Goal: Task Accomplishment & Management: Manage account settings

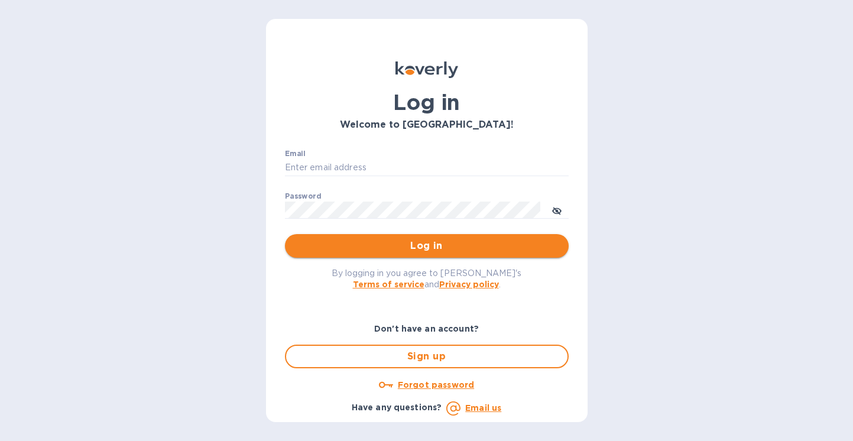
type input "stephanie@kelloggselections.com"
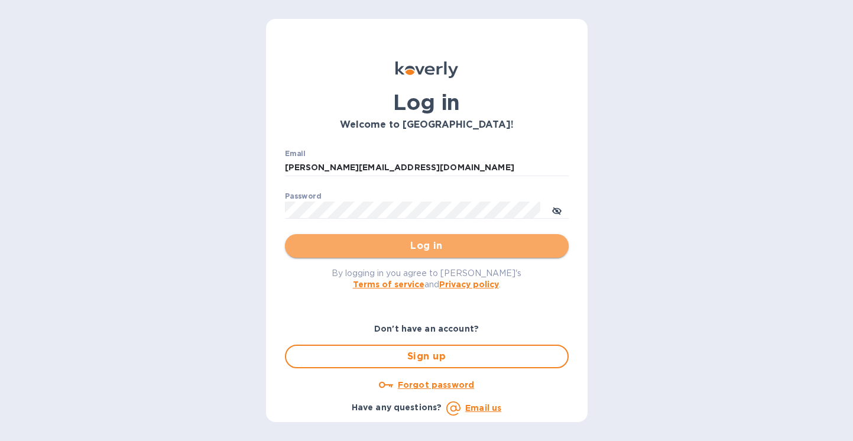
click at [416, 248] on span "Log in" at bounding box center [426, 246] width 265 height 14
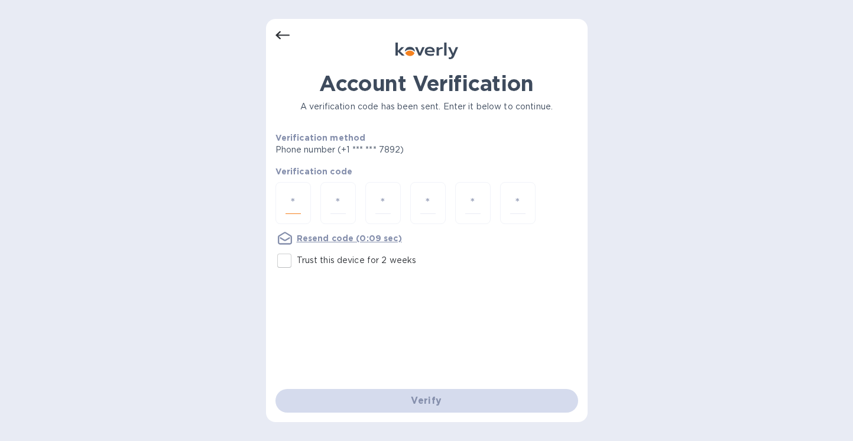
click at [297, 206] on input "number" at bounding box center [293, 203] width 15 height 22
type input "3"
type input "4"
type input "8"
type input "4"
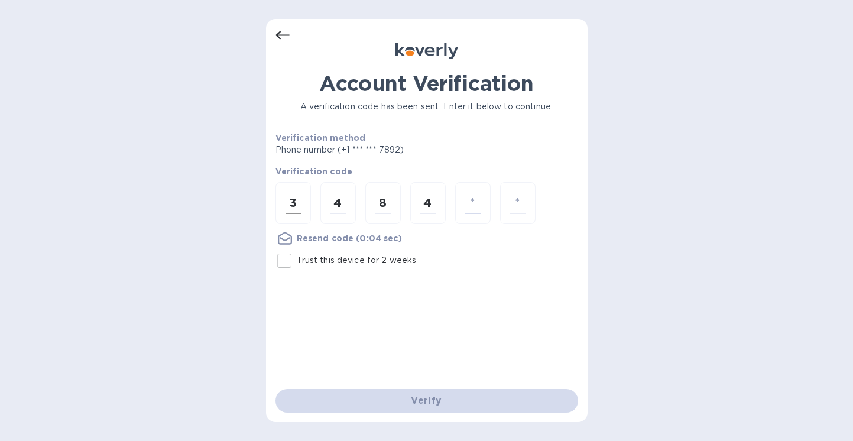
type input "1"
type input "7"
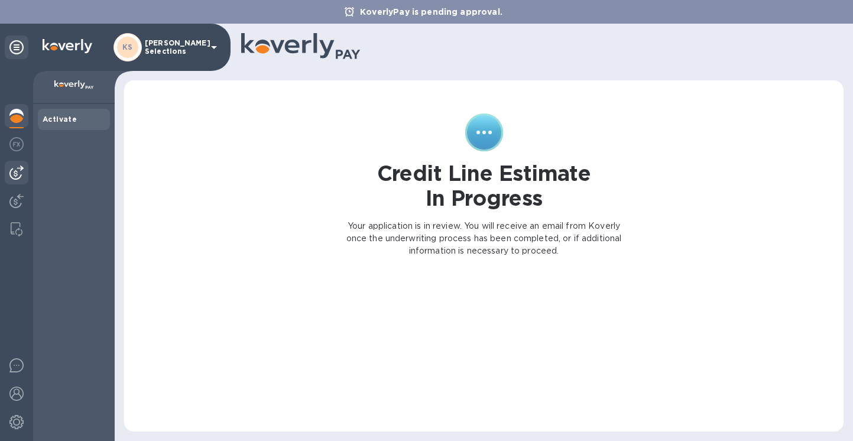
click at [14, 171] on img at bounding box center [16, 173] width 14 height 14
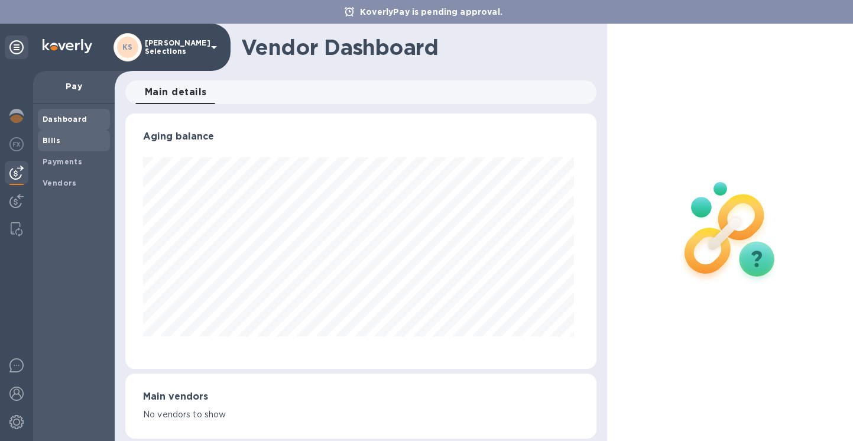
click at [59, 143] on span "Bills" at bounding box center [74, 141] width 63 height 12
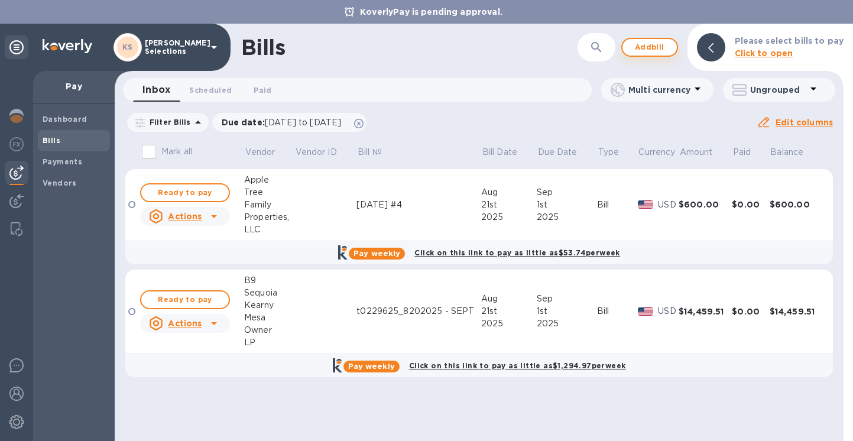
click at [665, 46] on span "Add bill" at bounding box center [649, 47] width 35 height 14
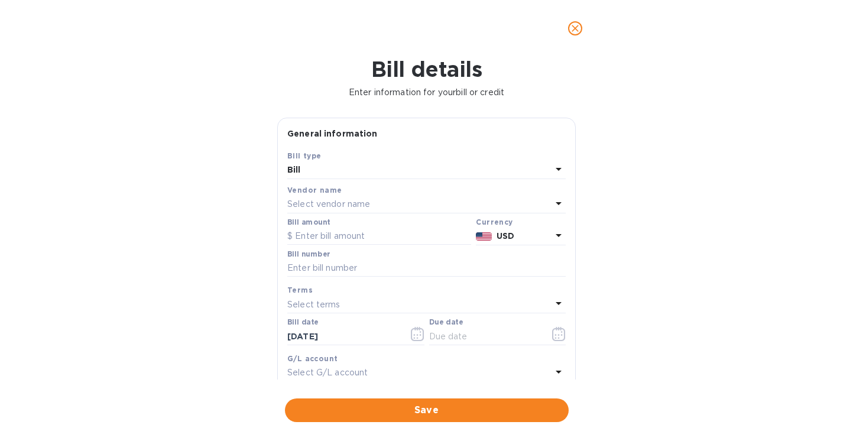
click at [315, 203] on p "Select vendor name" at bounding box center [328, 204] width 83 height 12
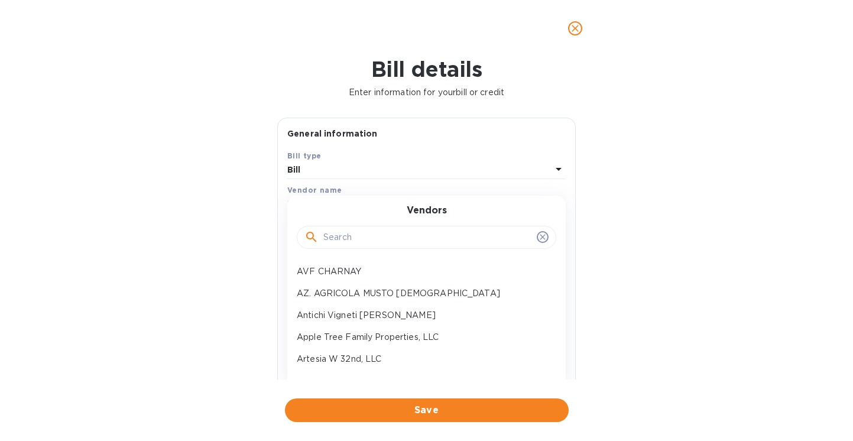
click at [355, 237] on input "text" at bounding box center [427, 238] width 209 height 18
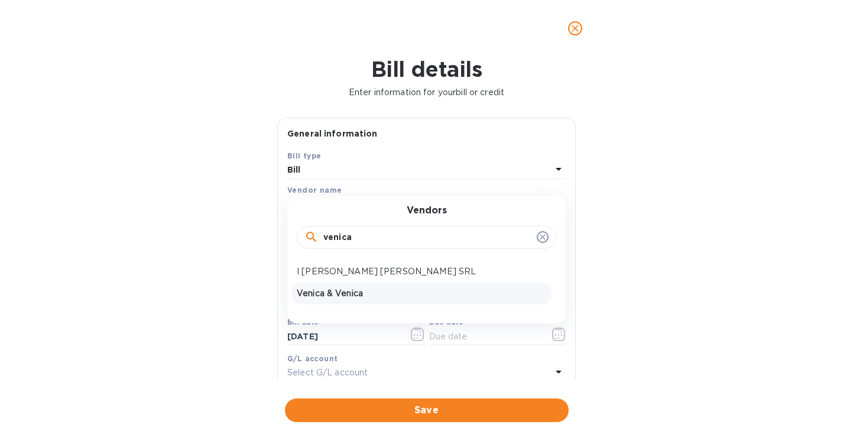
type input "venica"
click at [342, 289] on p "Venica & Venica" at bounding box center [422, 293] width 250 height 12
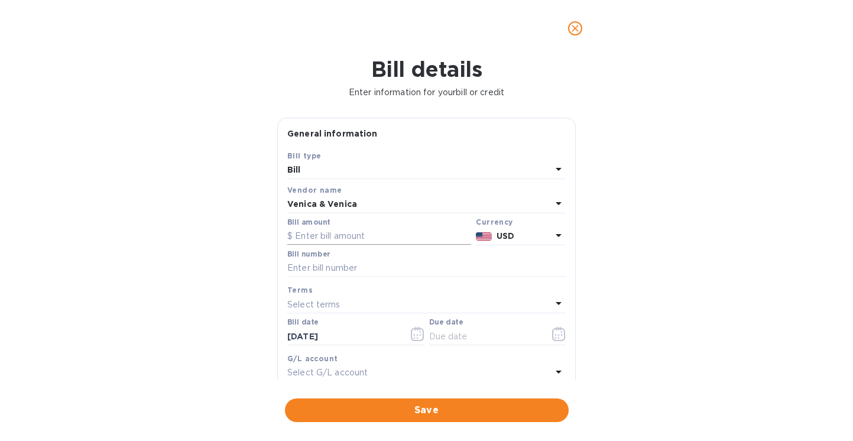
click at [322, 237] on input "text" at bounding box center [379, 237] width 184 height 18
type input "12,204.00"
click at [213, 277] on div "Bill details Enter information for your bill or credit General information Save…" at bounding box center [426, 249] width 853 height 384
click at [324, 270] on input "text" at bounding box center [426, 269] width 279 height 18
type input "759"
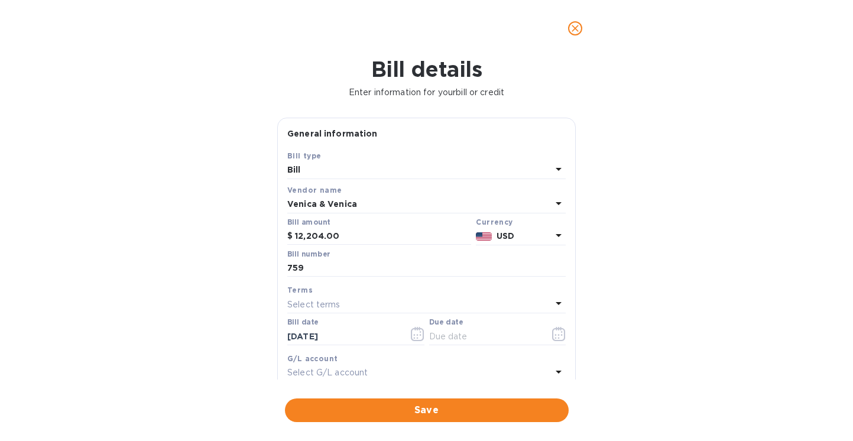
click at [226, 319] on div "Bill details Enter information for your bill or credit General information Save…" at bounding box center [426, 249] width 853 height 384
click at [552, 338] on icon "button" at bounding box center [559, 334] width 14 height 14
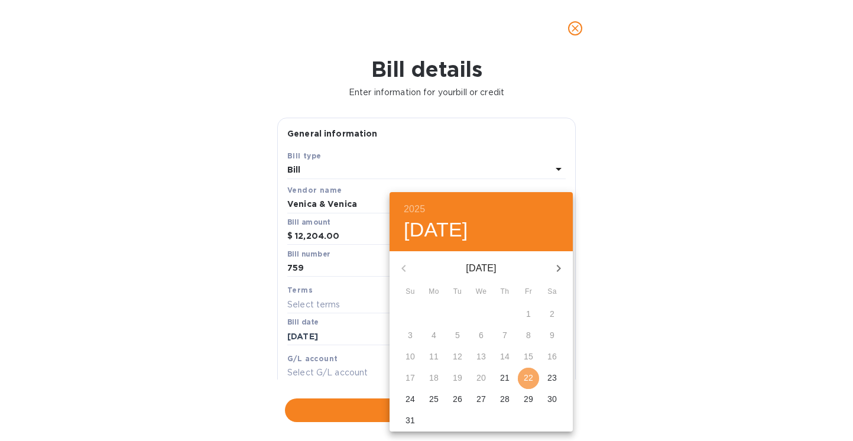
click at [532, 379] on p "22" at bounding box center [528, 378] width 9 height 12
type input "[DATE]"
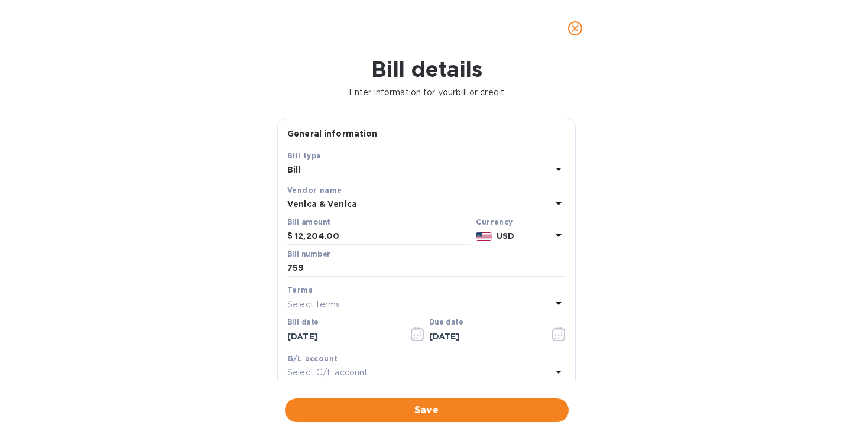
scroll to position [183, 0]
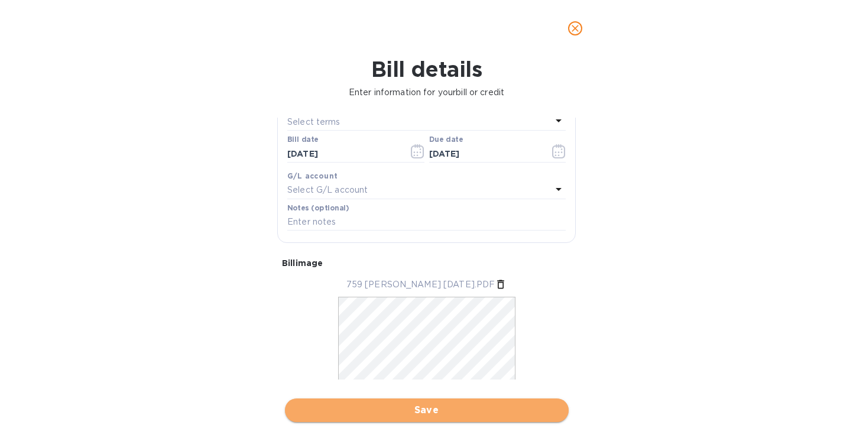
click at [412, 412] on span "Save" at bounding box center [426, 410] width 265 height 14
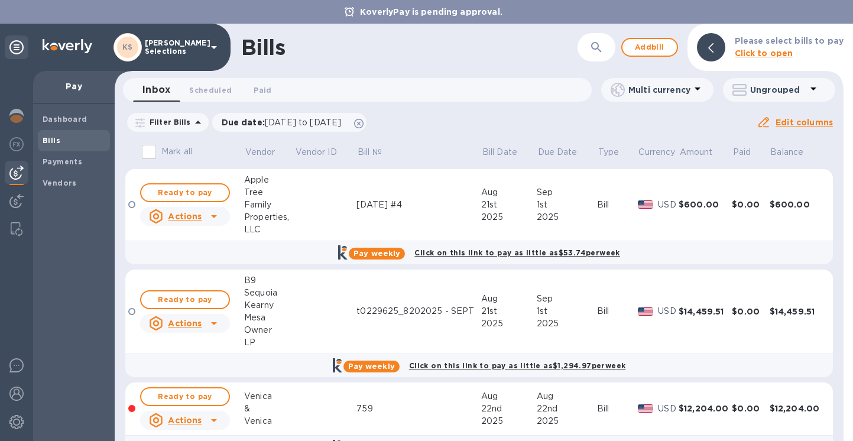
scroll to position [33, 0]
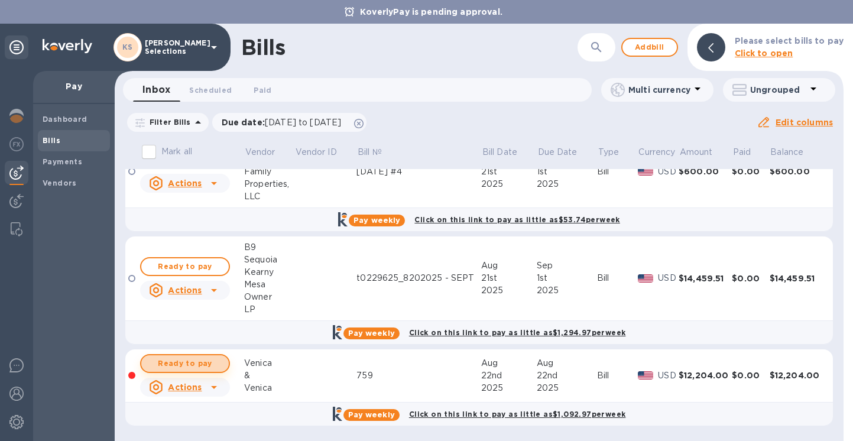
click at [200, 365] on span "Ready to pay" at bounding box center [185, 364] width 69 height 14
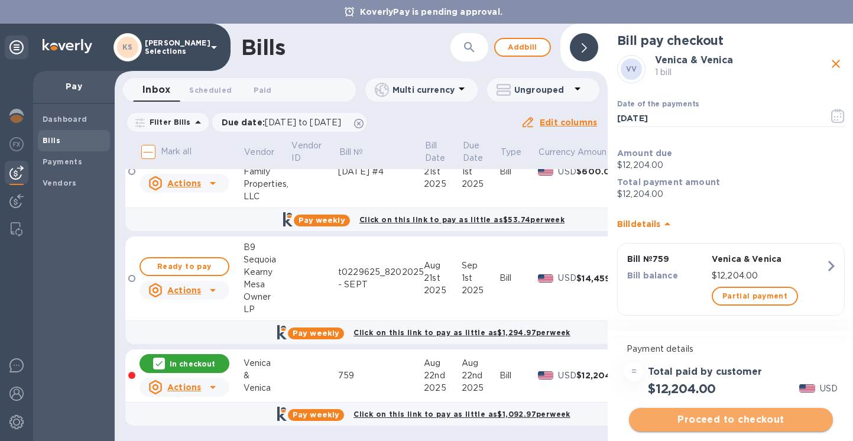
click at [723, 420] on span "Proceed to checkout" at bounding box center [731, 420] width 185 height 14
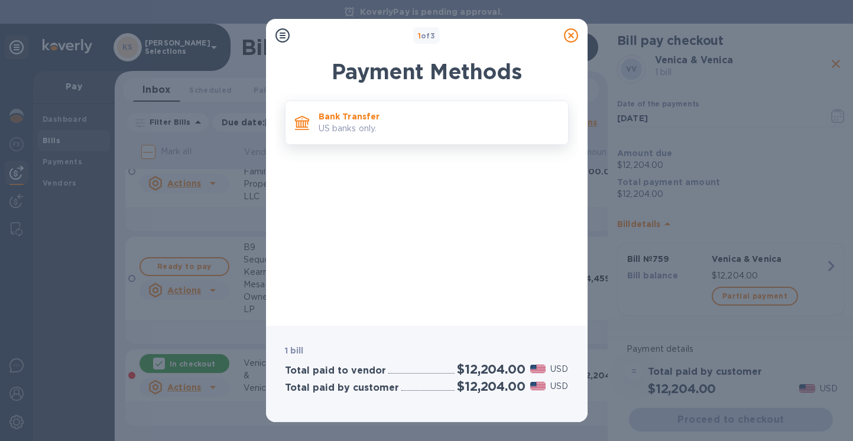
click at [387, 137] on div "Bank Transfer US banks only." at bounding box center [439, 123] width 250 height 34
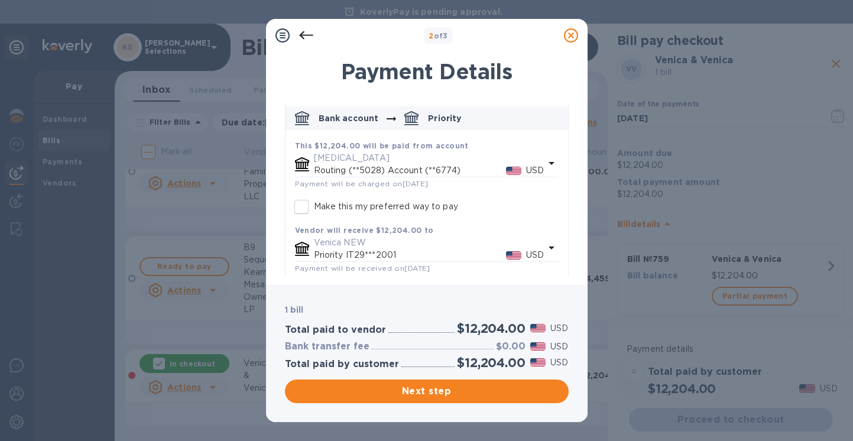
scroll to position [116, 0]
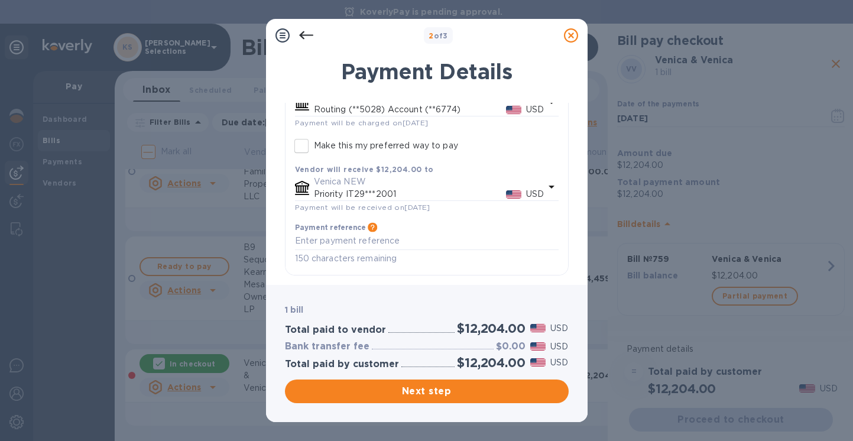
click at [549, 186] on icon "default-method" at bounding box center [552, 187] width 6 height 3
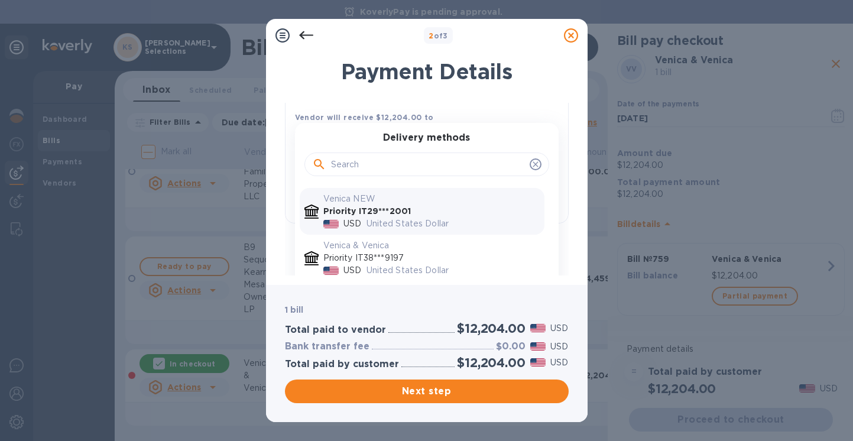
scroll to position [206, 0]
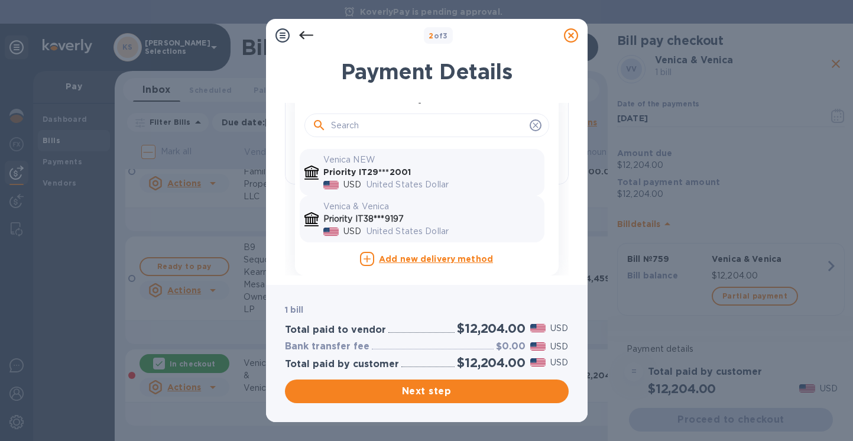
click at [402, 216] on p "Priority IT38***9197" at bounding box center [431, 219] width 216 height 12
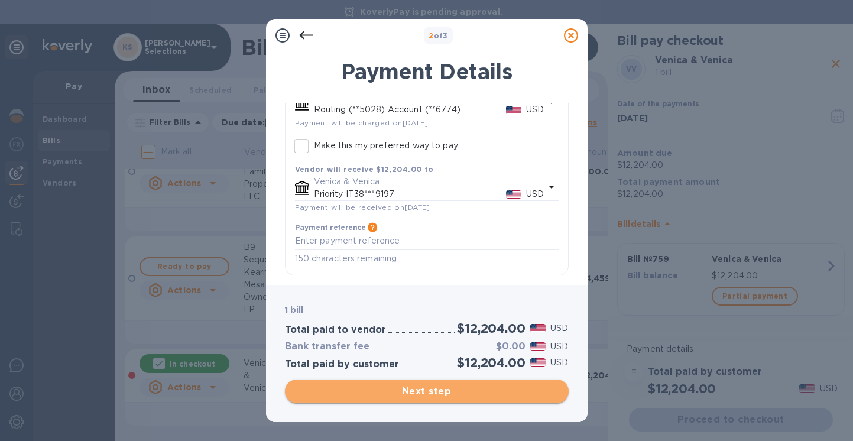
click at [418, 396] on span "Next step" at bounding box center [426, 391] width 265 height 14
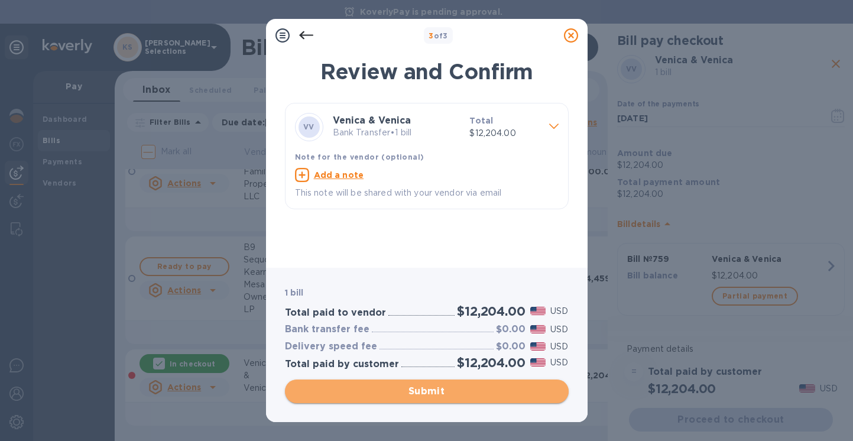
click at [421, 390] on span "Submit" at bounding box center [426, 391] width 265 height 14
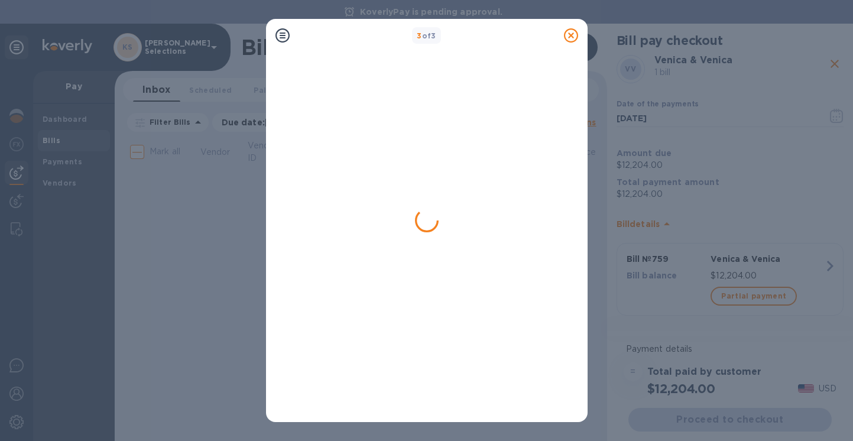
scroll to position [0, 0]
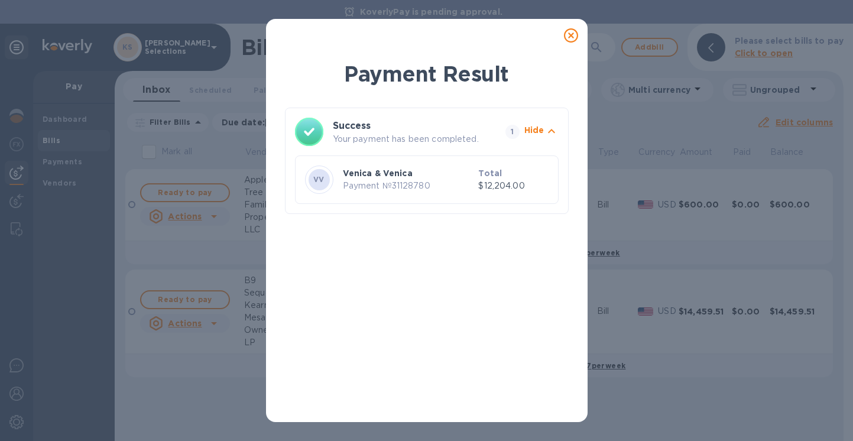
click at [568, 39] on icon at bounding box center [571, 35] width 14 height 14
